Goal: Information Seeking & Learning: Learn about a topic

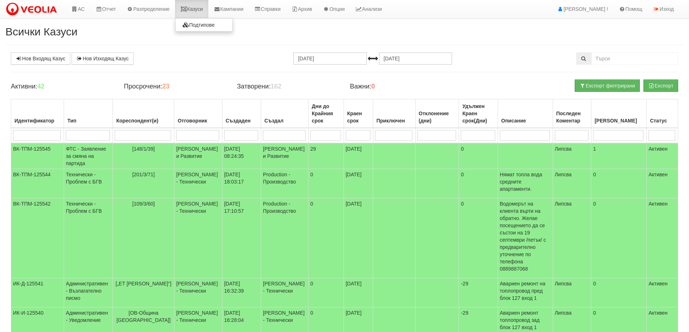
click at [192, 6] on link "Казуси" at bounding box center [191, 9] width 33 height 18
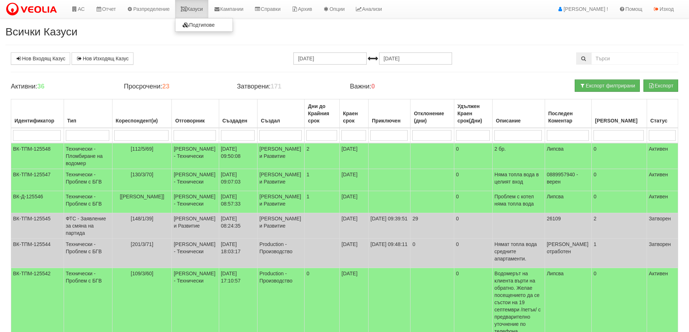
click at [197, 8] on link "Казуси" at bounding box center [191, 9] width 33 height 18
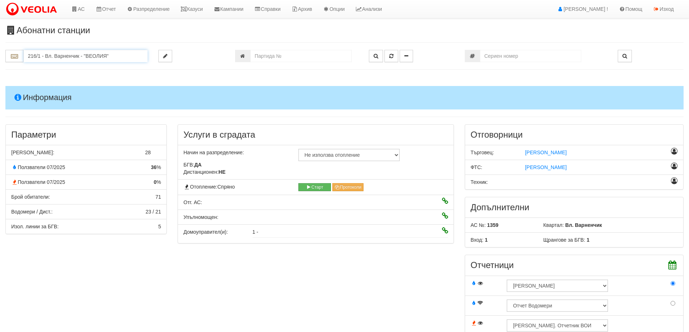
click at [88, 55] on input "216/1 - Вл. Варненчик - "ВЕОЛИЯ"" at bounding box center [86, 56] width 124 height 12
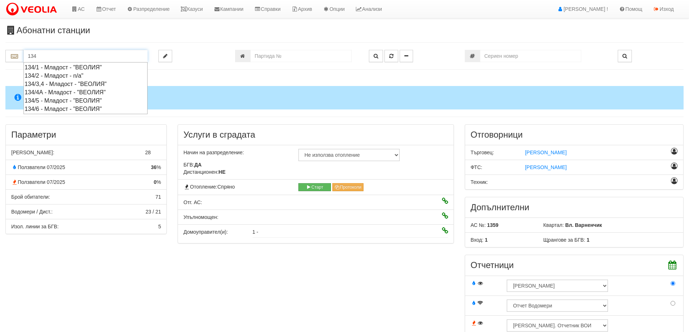
click at [71, 102] on div "134/5 - Младост - "ВЕОЛИЯ"" at bounding box center [86, 101] width 122 height 8
type input "134/5 - Младост - "ВЕОЛИЯ""
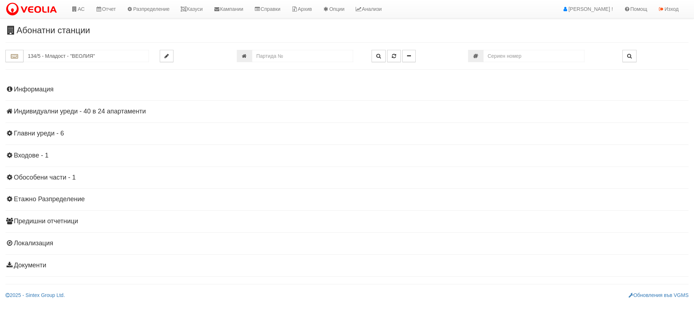
click at [82, 114] on h4 "Индивидуални уреди - 40 в 24 апартаменти" at bounding box center [347, 111] width 684 height 7
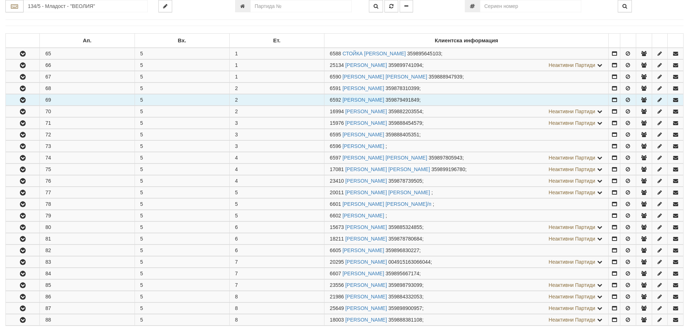
scroll to position [109, 0]
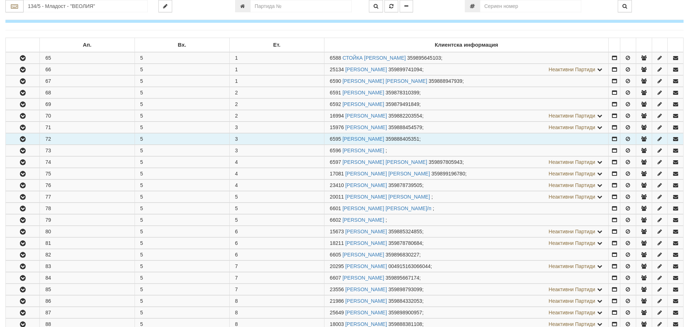
click at [24, 135] on button "button" at bounding box center [23, 138] width 34 height 11
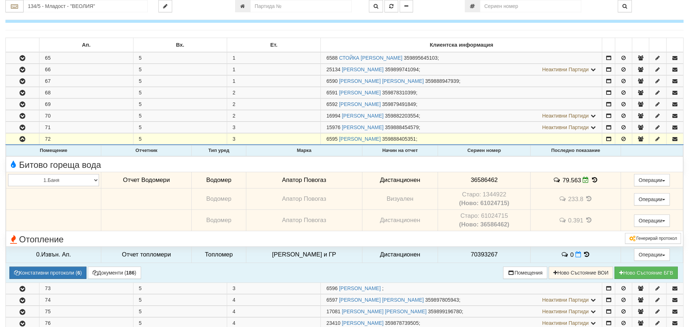
click at [593, 180] on icon at bounding box center [595, 180] width 8 height 6
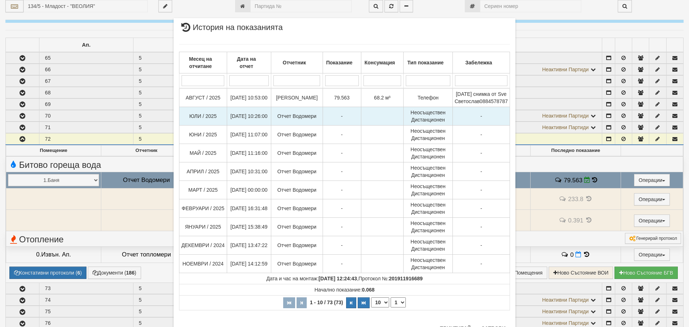
scroll to position [31, 0]
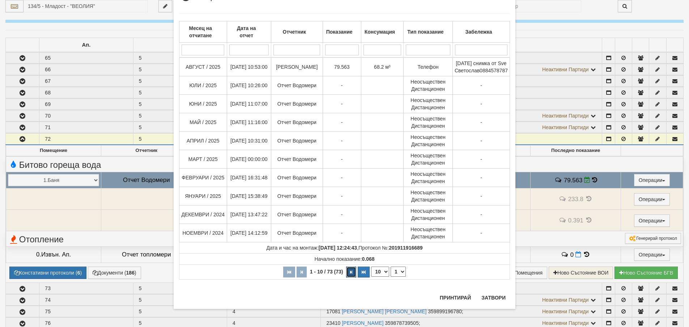
click at [350, 274] on icon "button" at bounding box center [351, 272] width 2 height 4
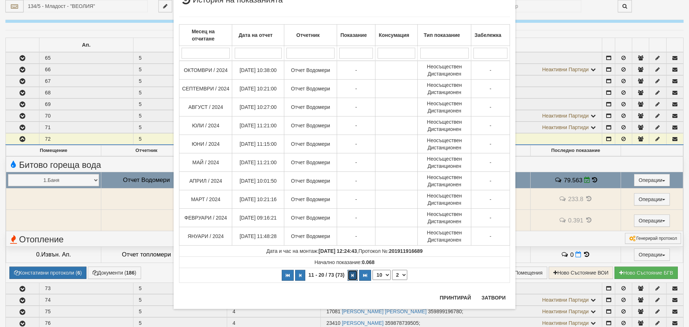
scroll to position [27, 0]
click at [349, 281] on button "button" at bounding box center [353, 275] width 10 height 11
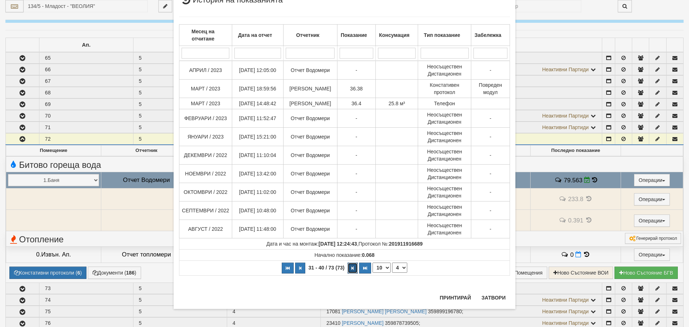
click at [349, 273] on button "button" at bounding box center [353, 268] width 10 height 11
select select "5"
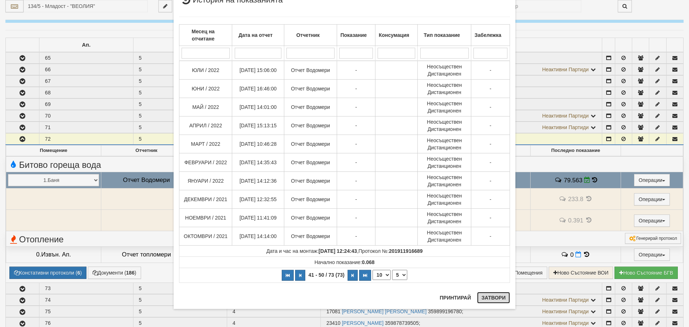
click at [494, 301] on button "Затвори" at bounding box center [493, 298] width 33 height 12
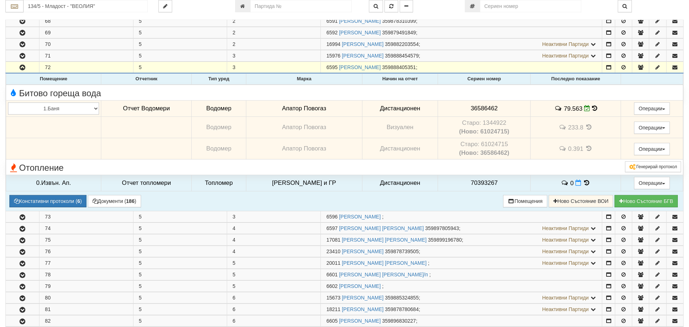
scroll to position [181, 0]
click at [35, 197] on button "Констативни протоколи ( 6 )" at bounding box center [47, 200] width 77 height 12
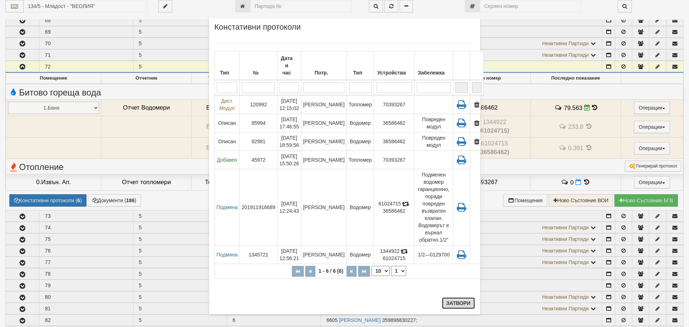
click at [460, 303] on button "Затвори" at bounding box center [458, 303] width 33 height 12
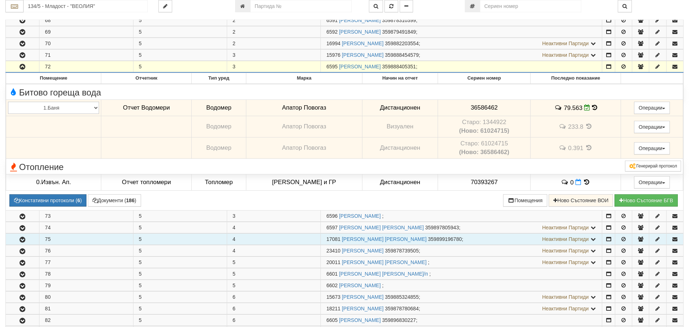
click at [23, 241] on icon "button" at bounding box center [22, 239] width 9 height 5
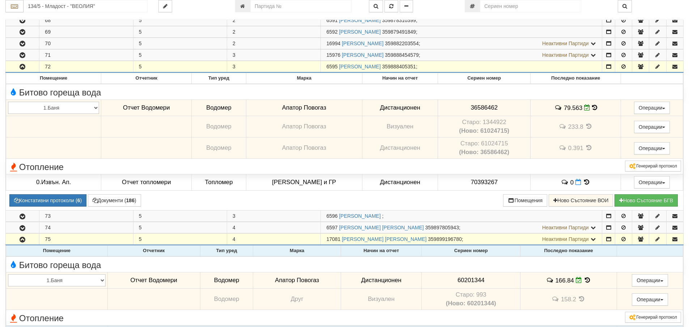
click at [588, 280] on icon at bounding box center [587, 280] width 8 height 6
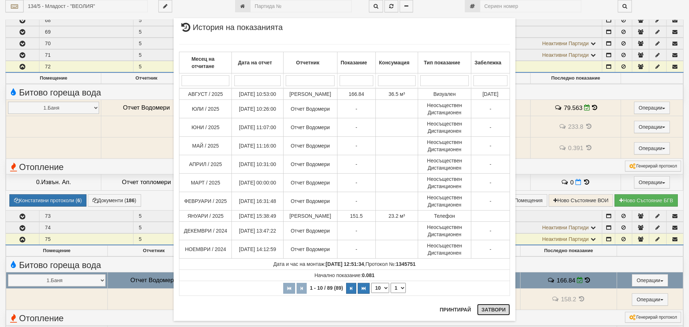
click at [487, 310] on button "Затвори" at bounding box center [493, 310] width 33 height 12
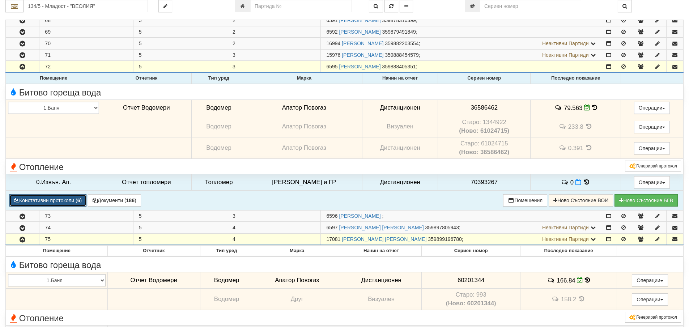
click at [51, 196] on button "Констативни протоколи ( 6 )" at bounding box center [47, 200] width 77 height 12
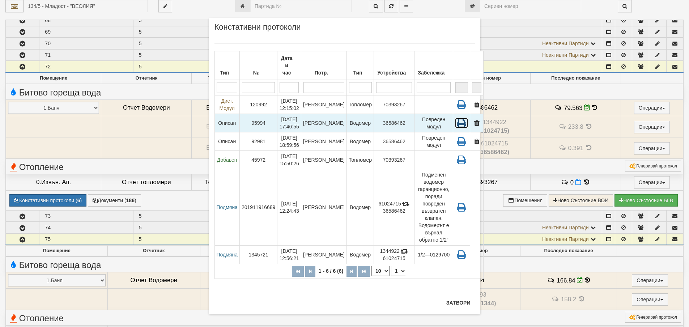
click at [455, 118] on icon at bounding box center [461, 123] width 13 height 10
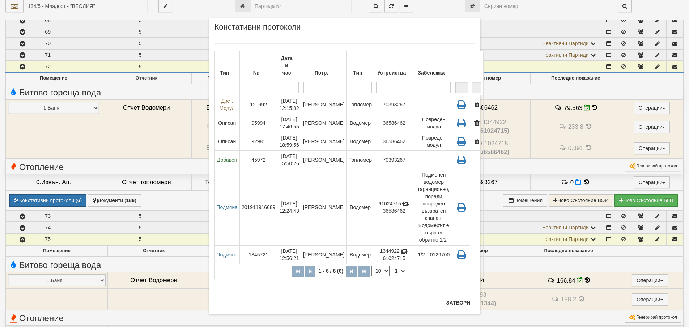
drag, startPoint x: 457, startPoint y: 310, endPoint x: 458, endPoint y: 304, distance: 6.2
click at [457, 310] on div "Затвори" at bounding box center [458, 305] width 33 height 17
click at [458, 304] on button "Затвори" at bounding box center [458, 303] width 33 height 12
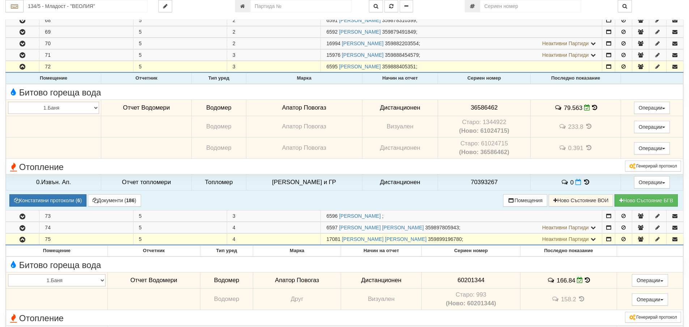
click at [592, 108] on icon at bounding box center [594, 108] width 5 height 6
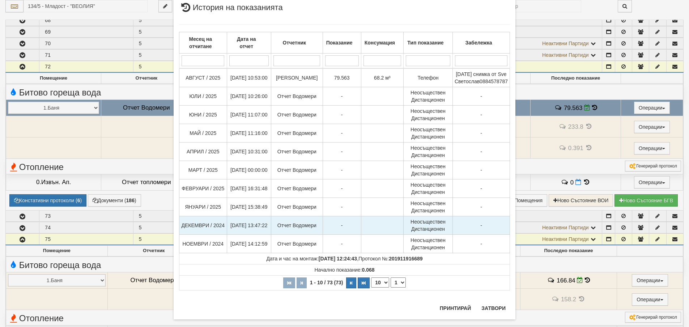
scroll to position [30, 0]
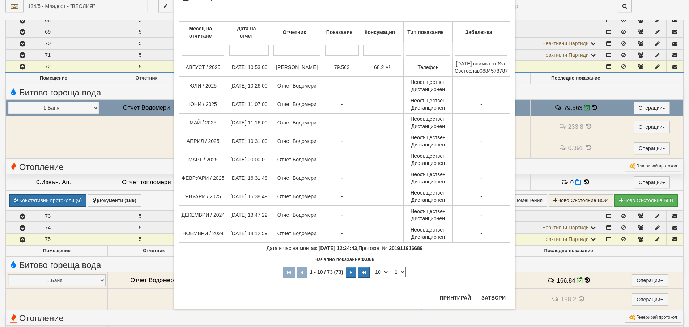
click at [488, 304] on div "Принтирай Затвори" at bounding box center [472, 300] width 75 height 17
click at [489, 302] on button "Затвори" at bounding box center [493, 298] width 33 height 12
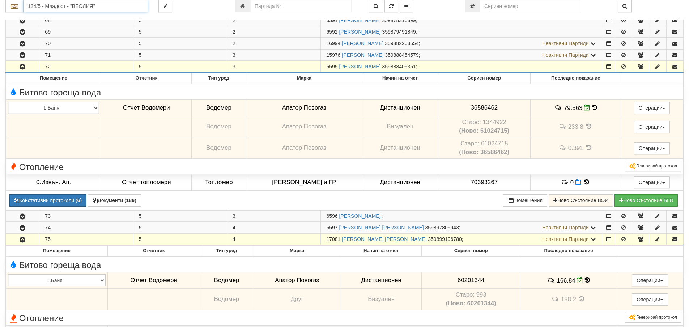
click at [105, 4] on input "134/5 - Младост - "ВЕОЛИЯ"" at bounding box center [86, 6] width 124 height 12
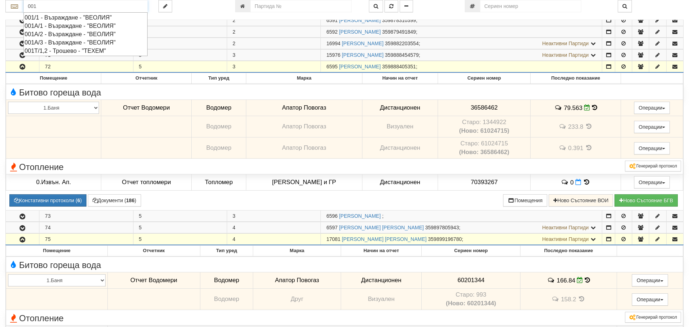
click at [82, 26] on div "001А/1 - Възраждане - "ВЕОЛИЯ"" at bounding box center [86, 26] width 122 height 8
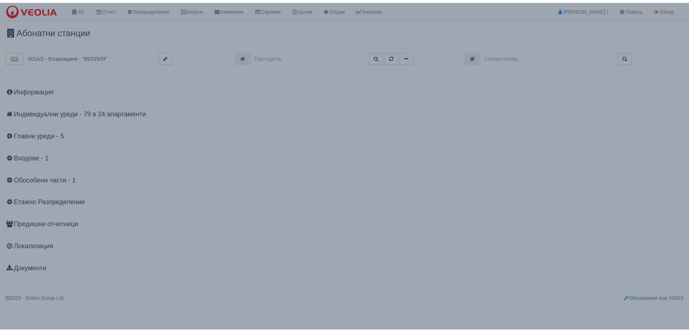
scroll to position [0, 0]
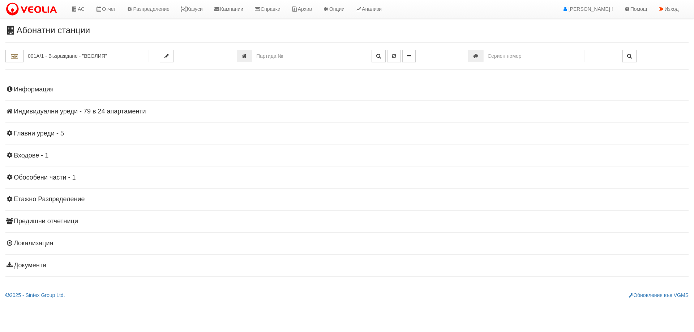
click at [22, 85] on div "Информация Параметри Брой Апартаменти: 24 Ползватели 07/2025 58 % 4 % 57" at bounding box center [347, 177] width 684 height 200
click at [24, 89] on h4 "Информация" at bounding box center [347, 89] width 684 height 7
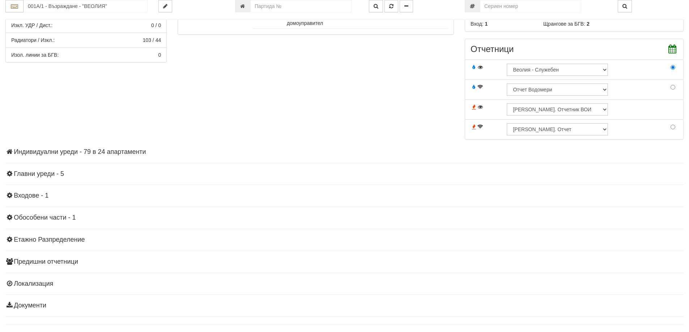
scroll to position [217, 0]
click at [111, 3] on input "001А/1 - Възраждане - "ВЕОЛИЯ"" at bounding box center [86, 6] width 124 height 12
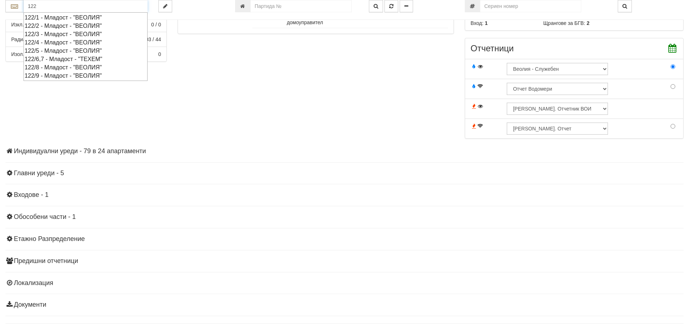
click at [71, 65] on div "122/8 - Младост - "ВЕОЛИЯ"" at bounding box center [86, 67] width 122 height 8
type input "122/8 - Младост - "ВЕОЛИЯ""
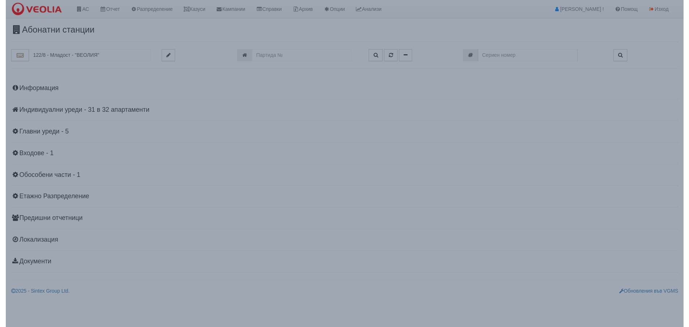
scroll to position [0, 0]
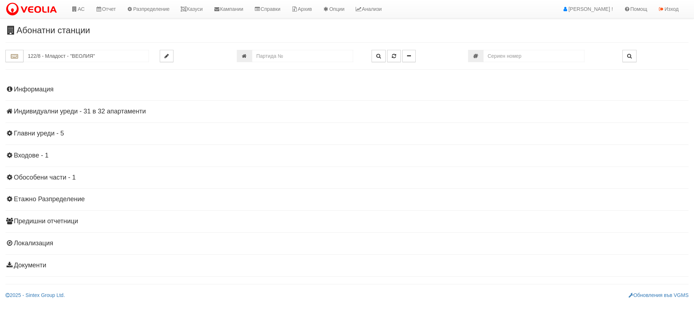
click at [105, 113] on h4 "Индивидуални уреди - 31 в 32 апартаменти" at bounding box center [347, 111] width 684 height 7
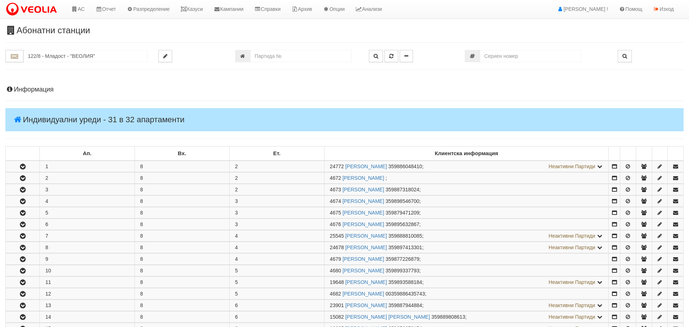
click at [40, 89] on h4 "Информация" at bounding box center [344, 89] width 678 height 7
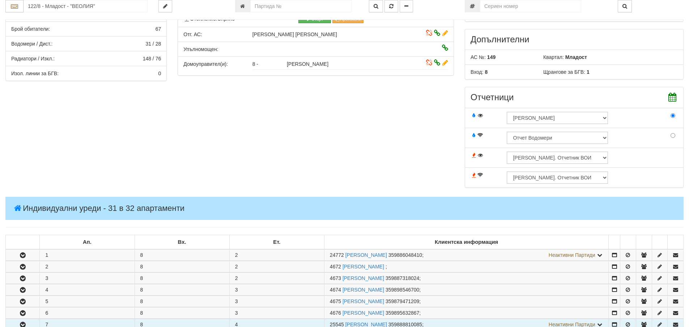
scroll to position [181, 0]
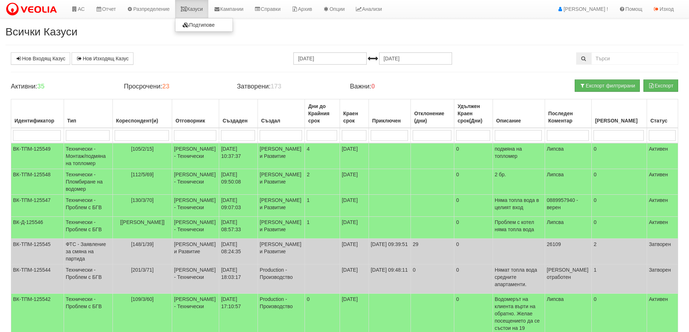
click at [187, 8] on icon at bounding box center [183, 9] width 7 height 5
drag, startPoint x: 203, startPoint y: 5, endPoint x: 195, endPoint y: 8, distance: 8.7
click at [203, 5] on link "Казуси" at bounding box center [191, 9] width 33 height 18
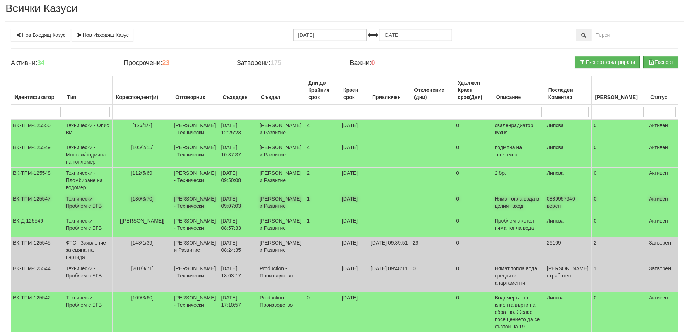
scroll to position [36, 0]
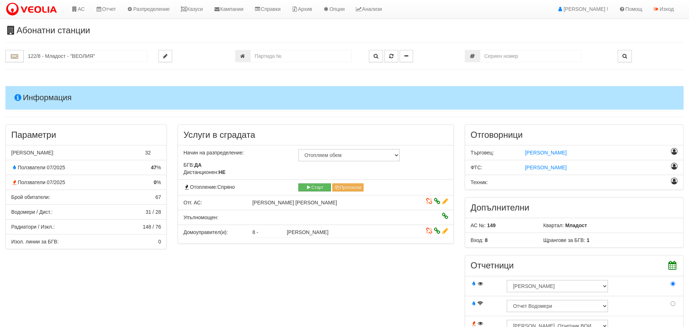
scroll to position [181, 0]
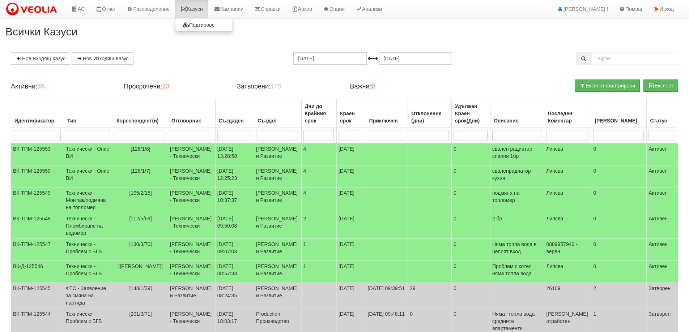
click at [199, 7] on link "Казуси" at bounding box center [191, 9] width 33 height 18
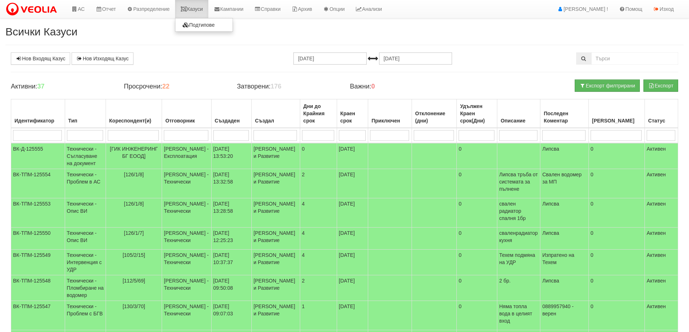
click at [202, 6] on link "Казуси" at bounding box center [191, 9] width 33 height 18
